Goal: Task Accomplishment & Management: Use online tool/utility

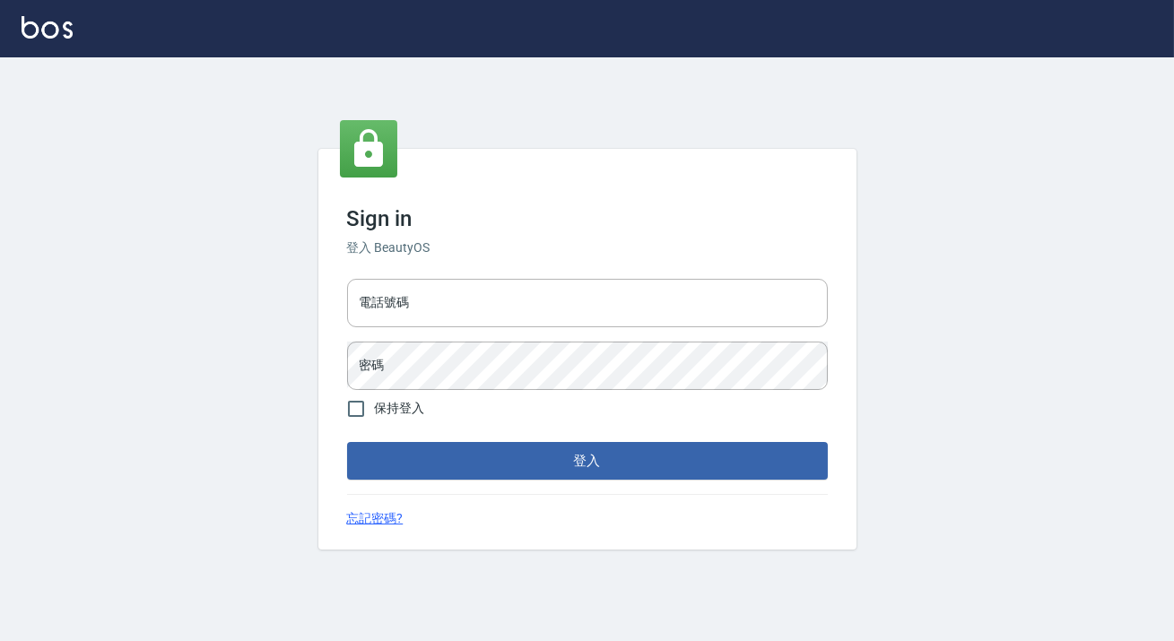
click at [483, 330] on div "電話號碼 電話號碼 密碼 密碼" at bounding box center [587, 335] width 495 height 126
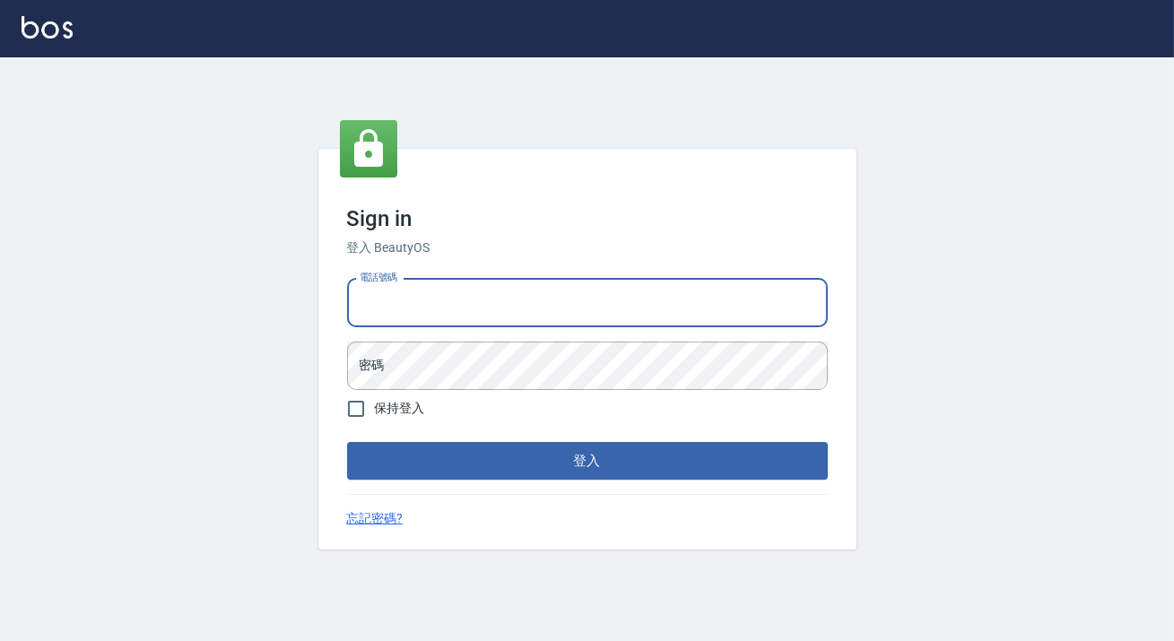
drag, startPoint x: 545, startPoint y: 296, endPoint x: 529, endPoint y: 317, distance: 26.9
click at [544, 296] on input "電話號碼" at bounding box center [587, 303] width 481 height 48
type input "82850382"
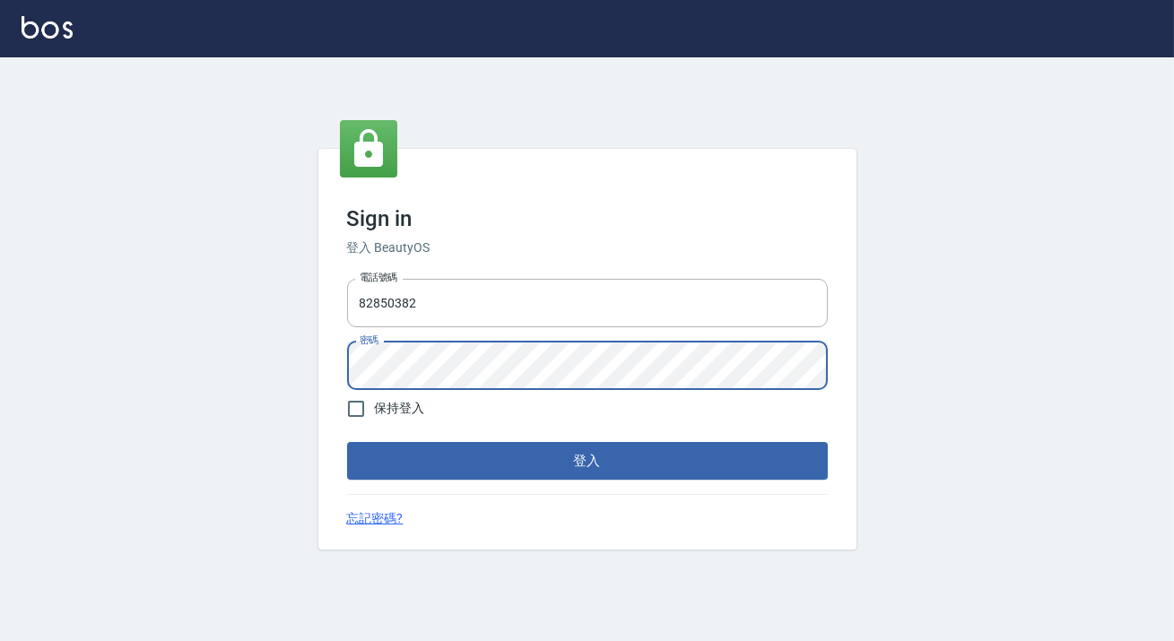
click at [347, 442] on button "登入" at bounding box center [587, 461] width 481 height 38
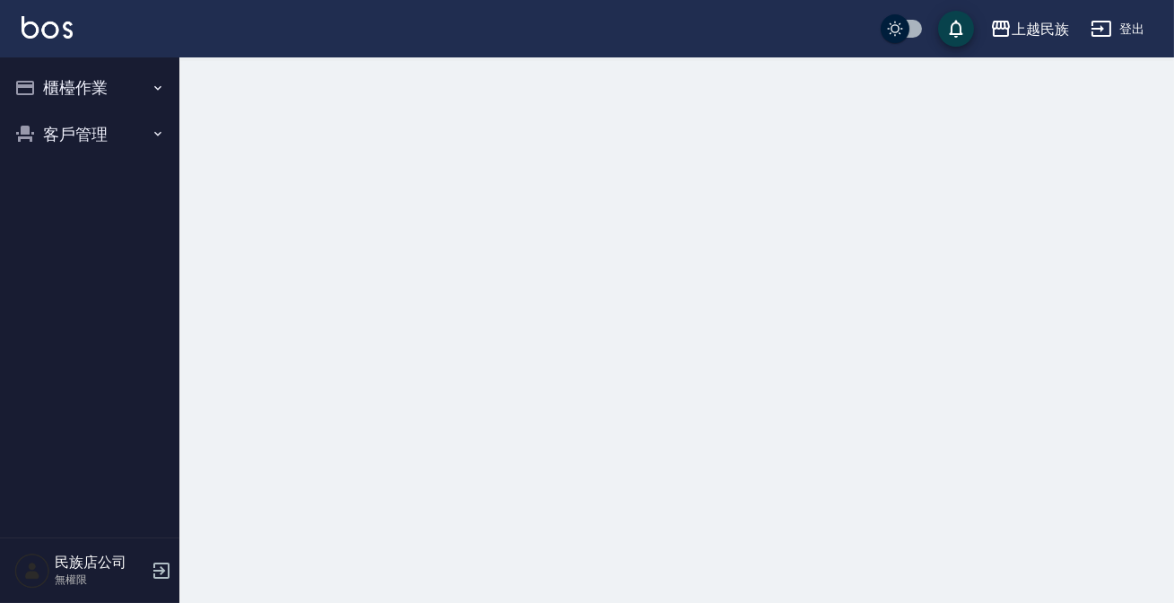
click at [117, 77] on button "櫃檯作業" at bounding box center [89, 88] width 165 height 47
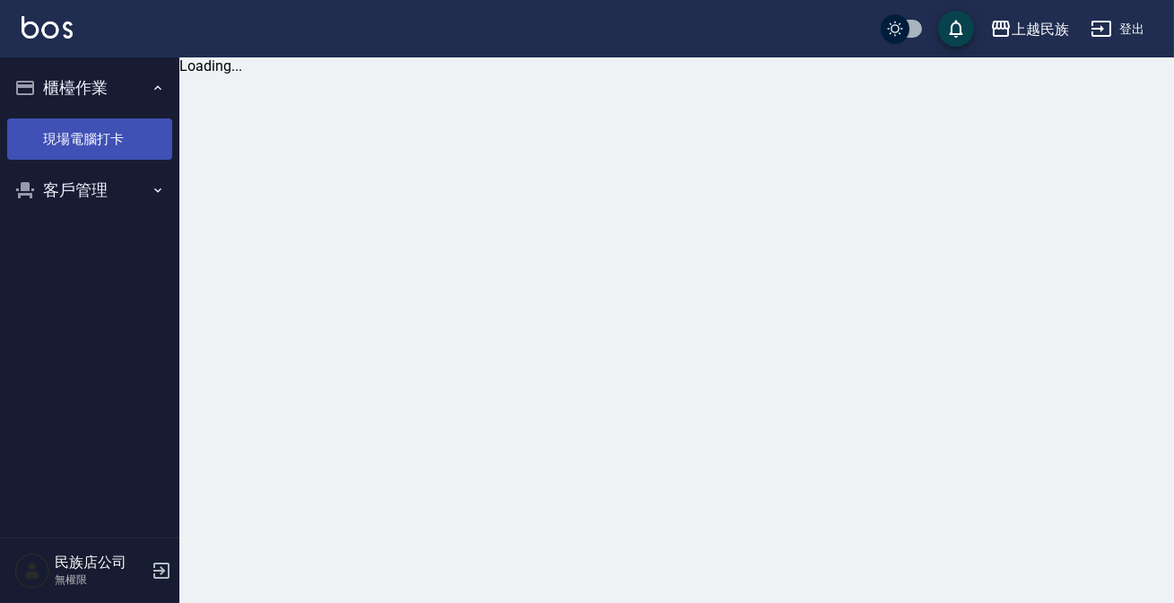
click at [131, 143] on link "現場電腦打卡" at bounding box center [89, 138] width 165 height 41
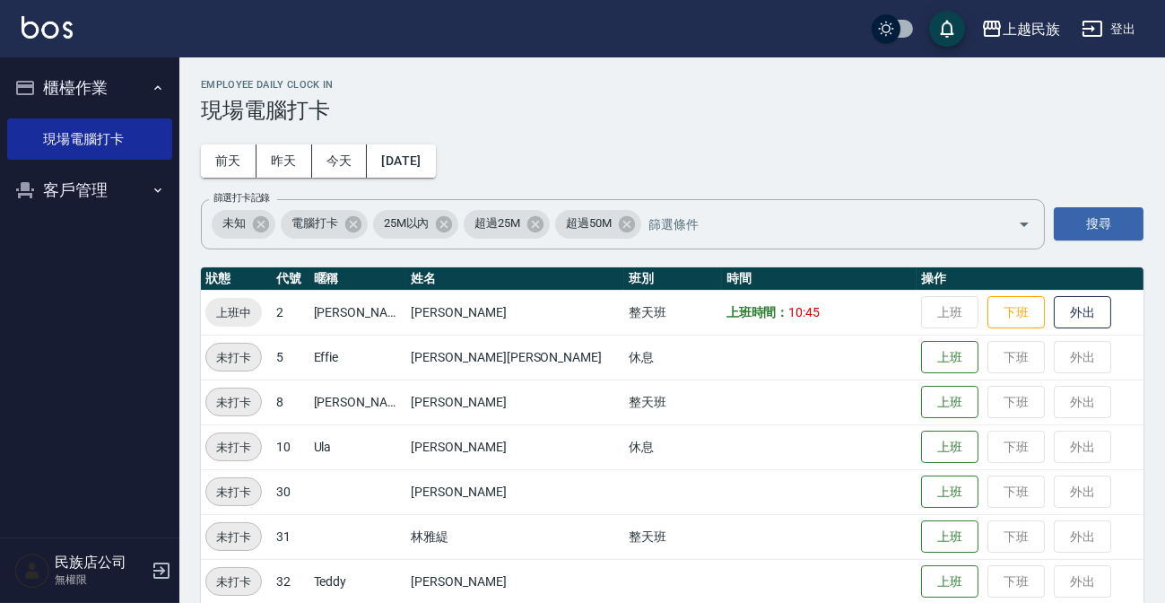
scroll to position [67, 0]
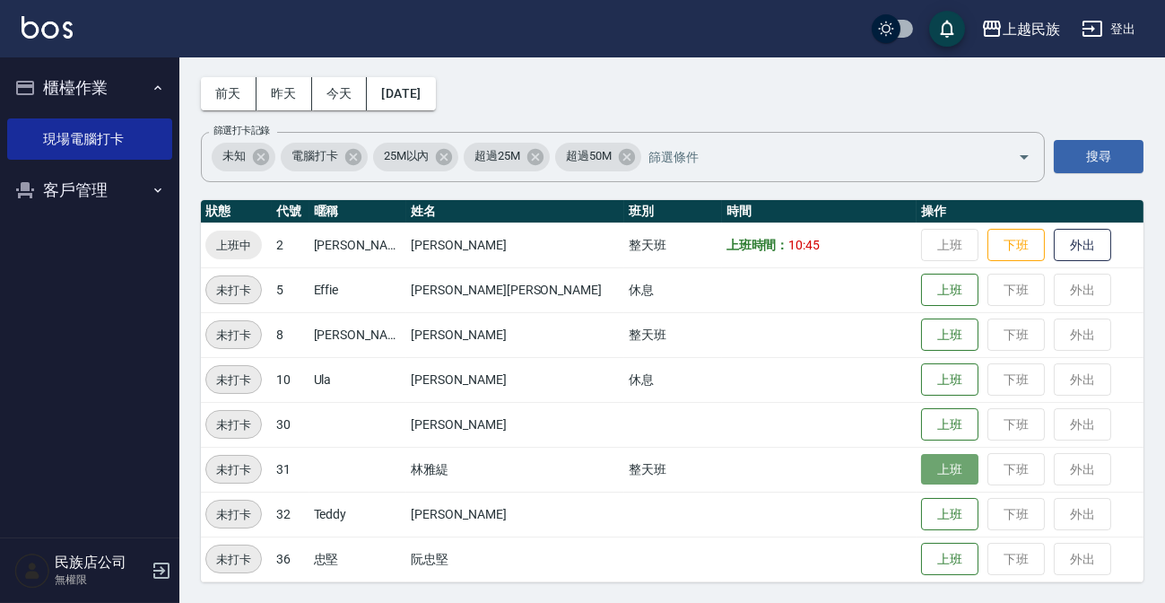
click at [921, 462] on button "上班" at bounding box center [949, 469] width 57 height 31
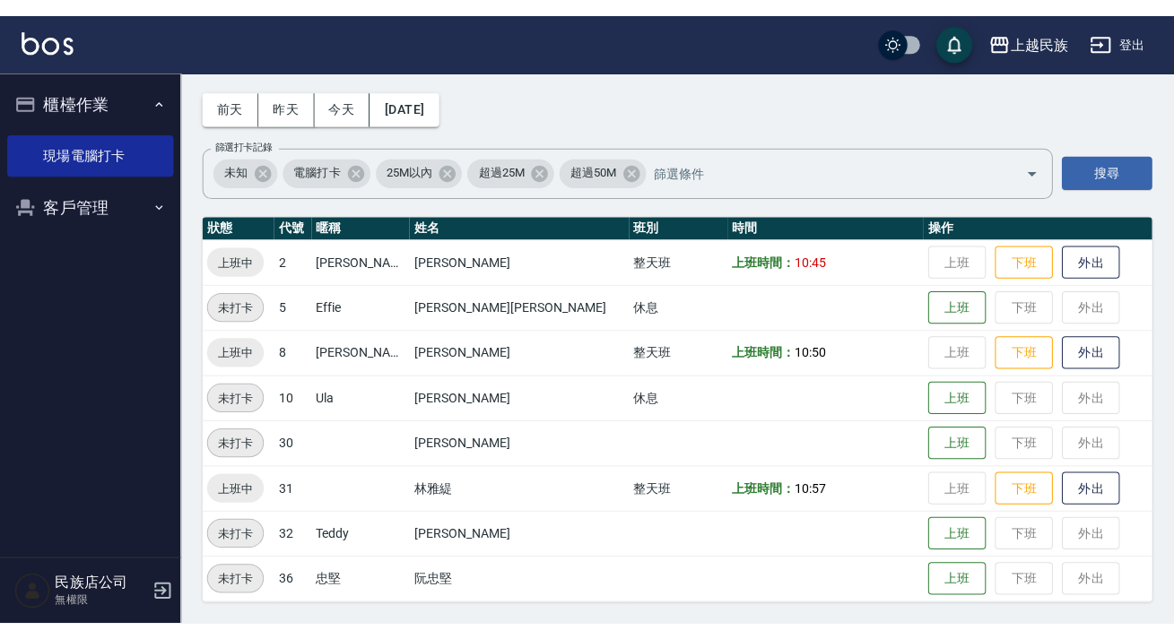
scroll to position [0, 0]
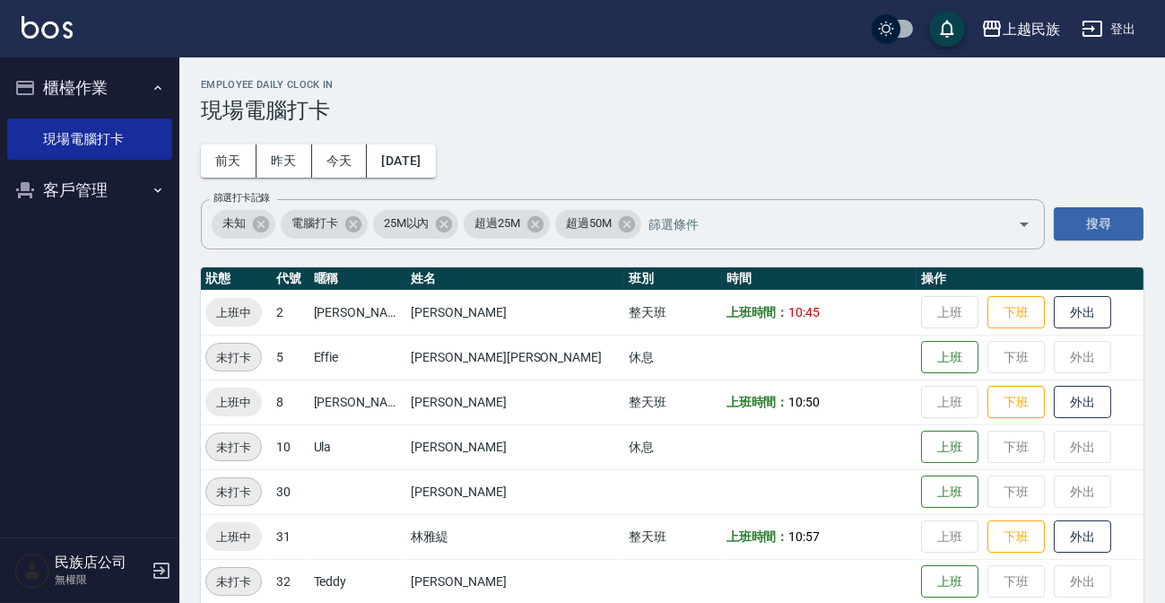
click at [63, 28] on img at bounding box center [47, 27] width 51 height 22
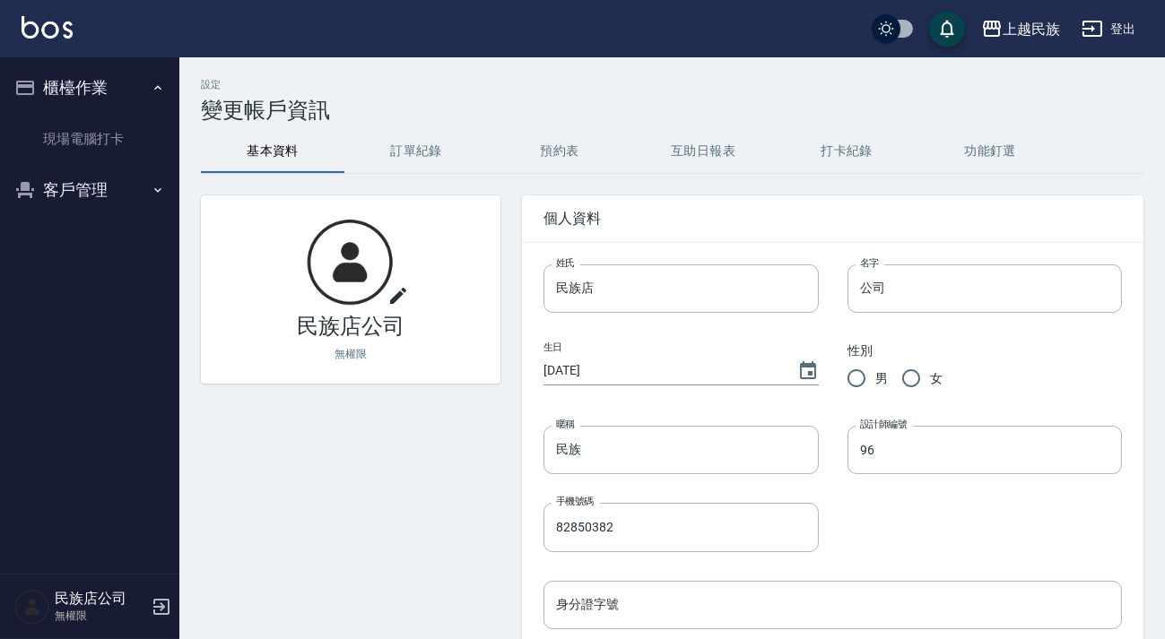
click at [91, 112] on ul "現場電腦打卡" at bounding box center [89, 139] width 165 height 56
click at [91, 124] on link "現場電腦打卡" at bounding box center [89, 138] width 165 height 41
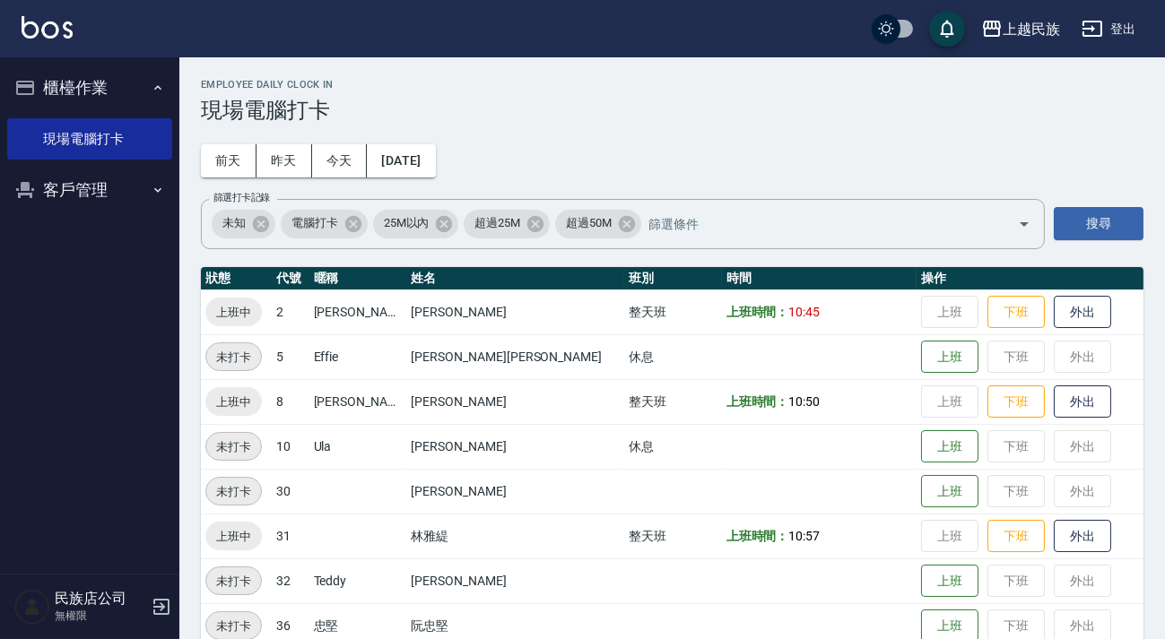
click at [57, 185] on button "客戶管理" at bounding box center [89, 190] width 165 height 47
click at [67, 236] on link "客戶列表" at bounding box center [89, 240] width 165 height 41
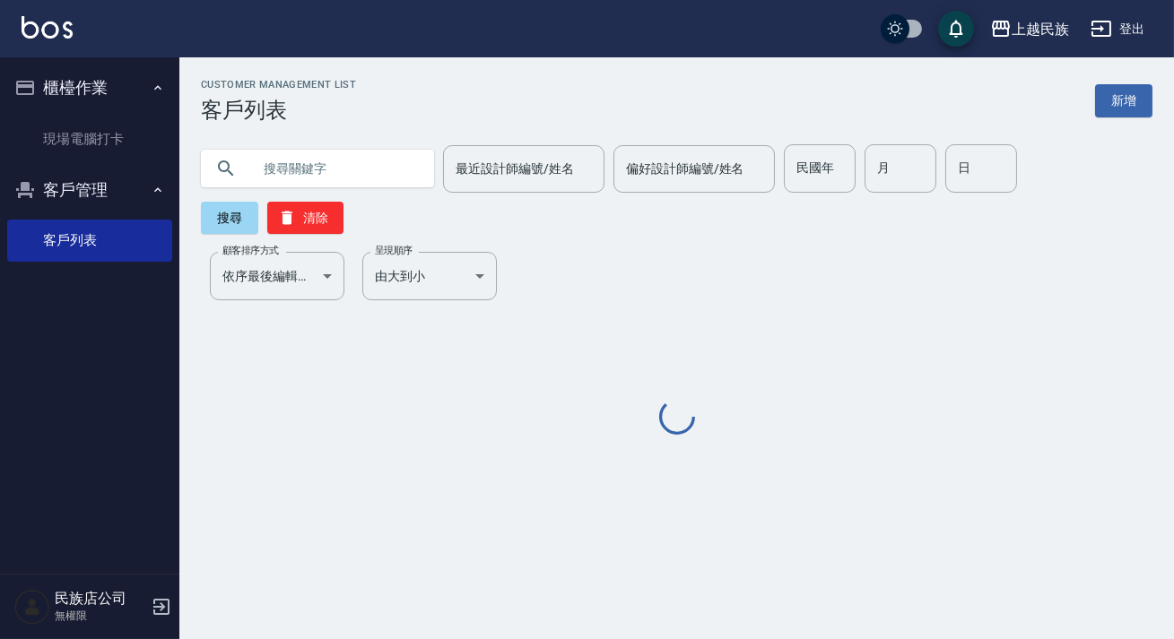
drag, startPoint x: 340, startPoint y: 157, endPoint x: 299, endPoint y: 156, distance: 41.3
click at [340, 156] on input "text" at bounding box center [335, 168] width 169 height 48
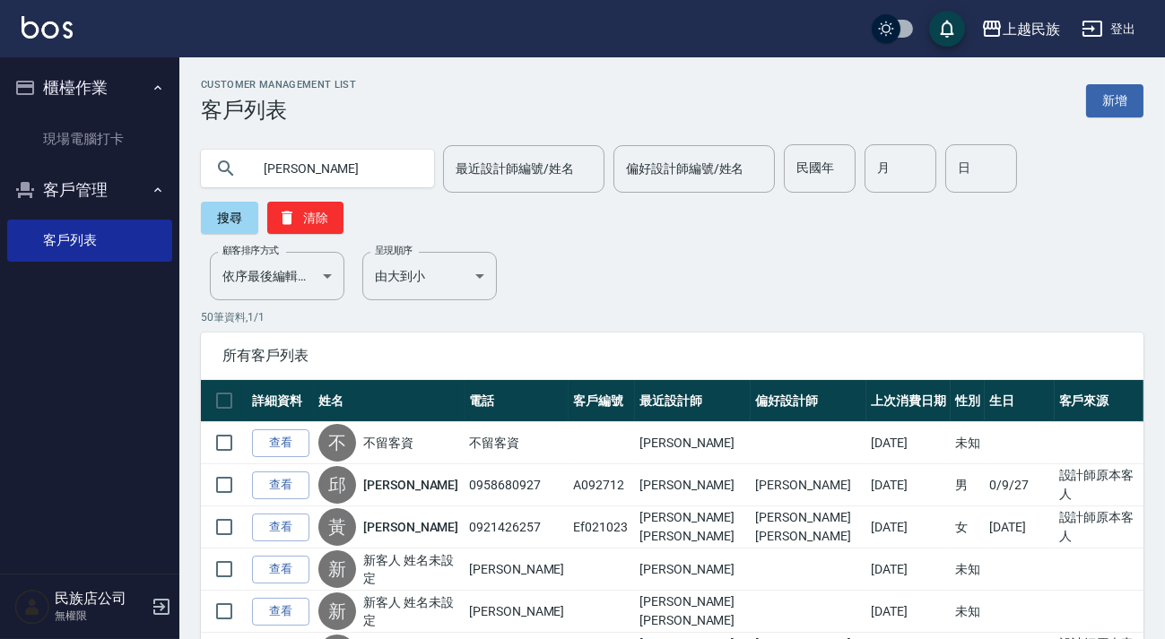
type input "[PERSON_NAME]"
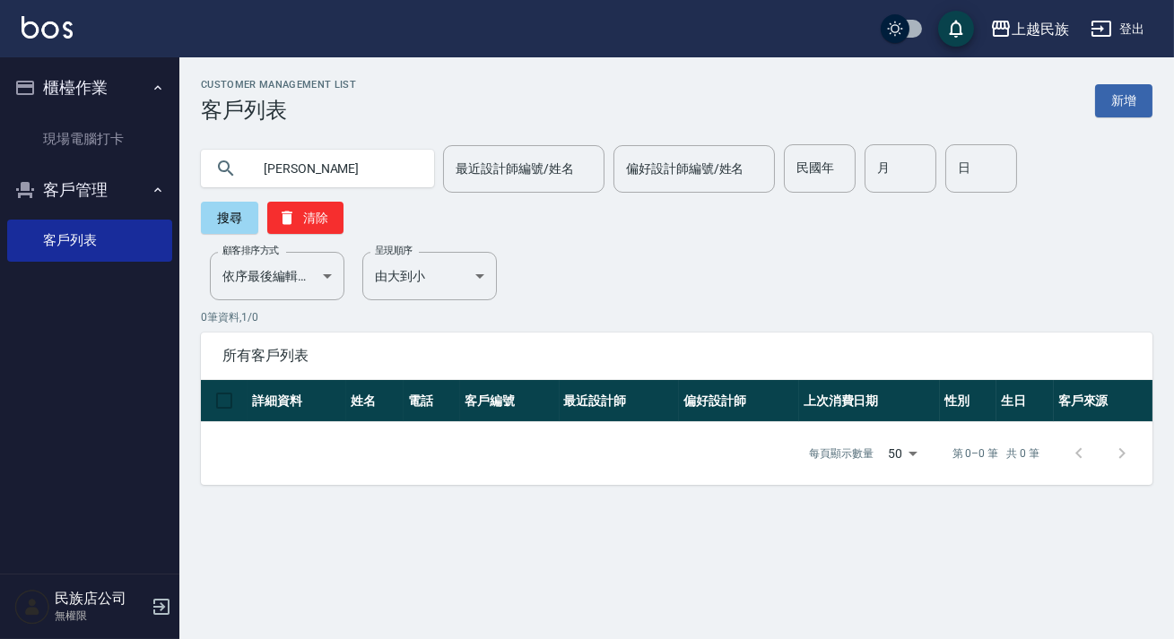
drag, startPoint x: 299, startPoint y: 156, endPoint x: 0, endPoint y: 126, distance: 300.1
click at [0, 126] on div "上越民族 登出 櫃檯作業 現場電腦打卡 客戶管理 客戶列表 民族店公司 無權限 Customer Management List 客戶列表 新增 [PERSO…" at bounding box center [587, 319] width 1174 height 639
